Goal: Navigation & Orientation: Find specific page/section

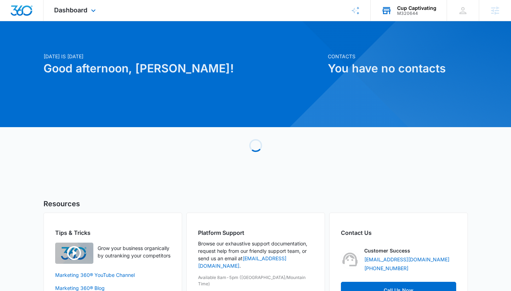
click at [409, 16] on div "Cup Captivating M320644 Your Accounts View All" at bounding box center [408, 10] width 76 height 21
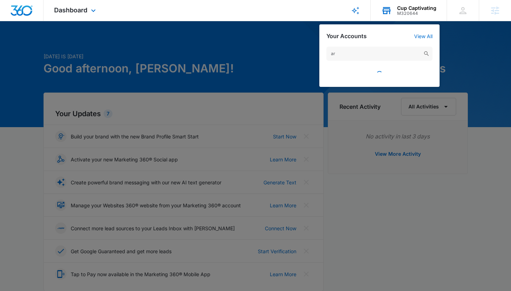
type input "a"
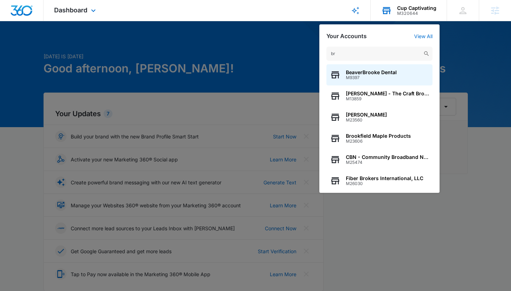
type input "b"
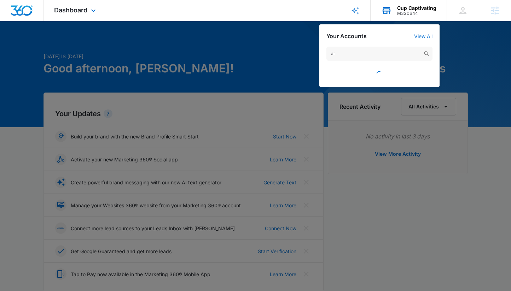
type input "a"
type input "b"
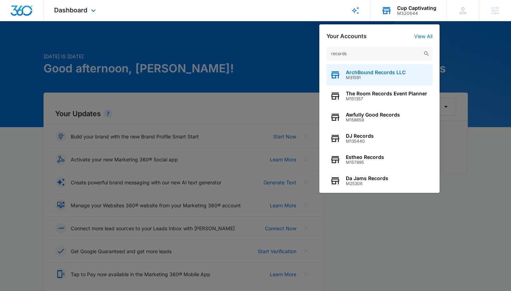
type input "records"
click at [384, 71] on span "ArchBound Records LLC" at bounding box center [376, 73] width 60 height 6
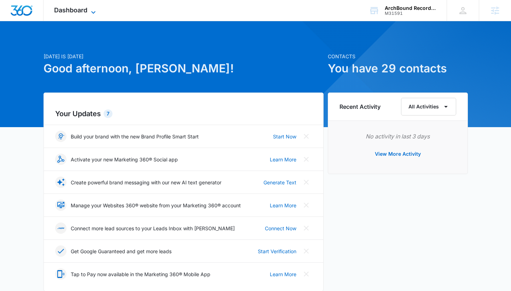
click at [90, 12] on icon at bounding box center [93, 12] width 8 height 8
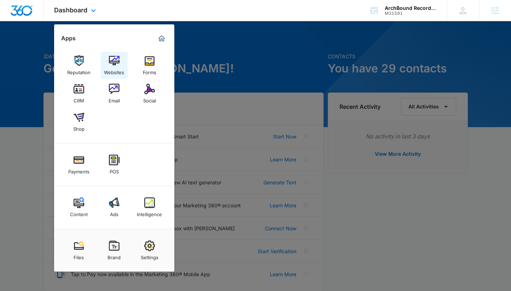
click at [114, 61] on img at bounding box center [114, 60] width 11 height 11
